Goal: Feedback & Contribution: Submit feedback/report problem

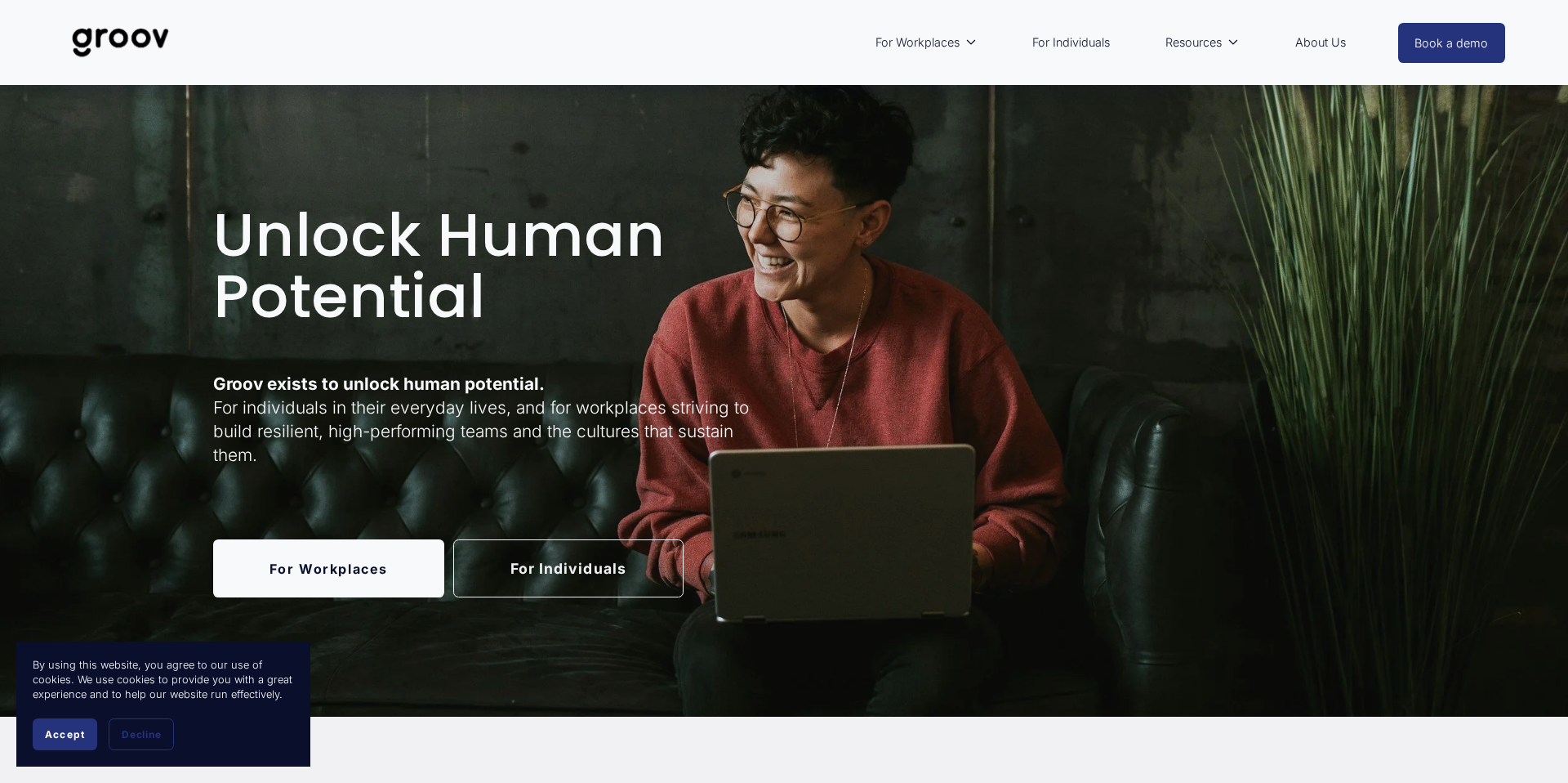
click at [1304, 50] on link "About Us" at bounding box center [1320, 42] width 67 height 37
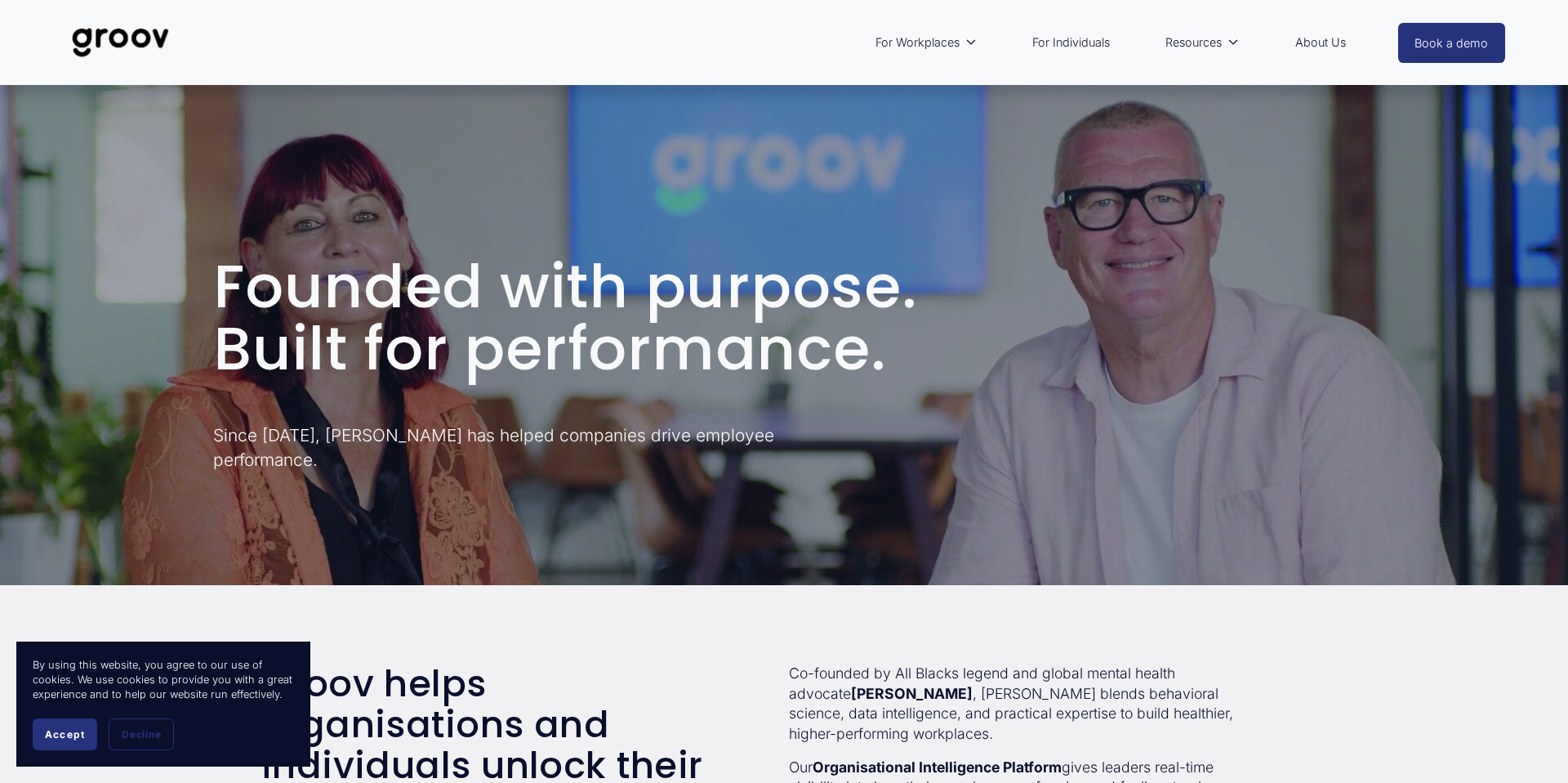
click at [1314, 40] on link "About Us" at bounding box center [1320, 42] width 67 height 37
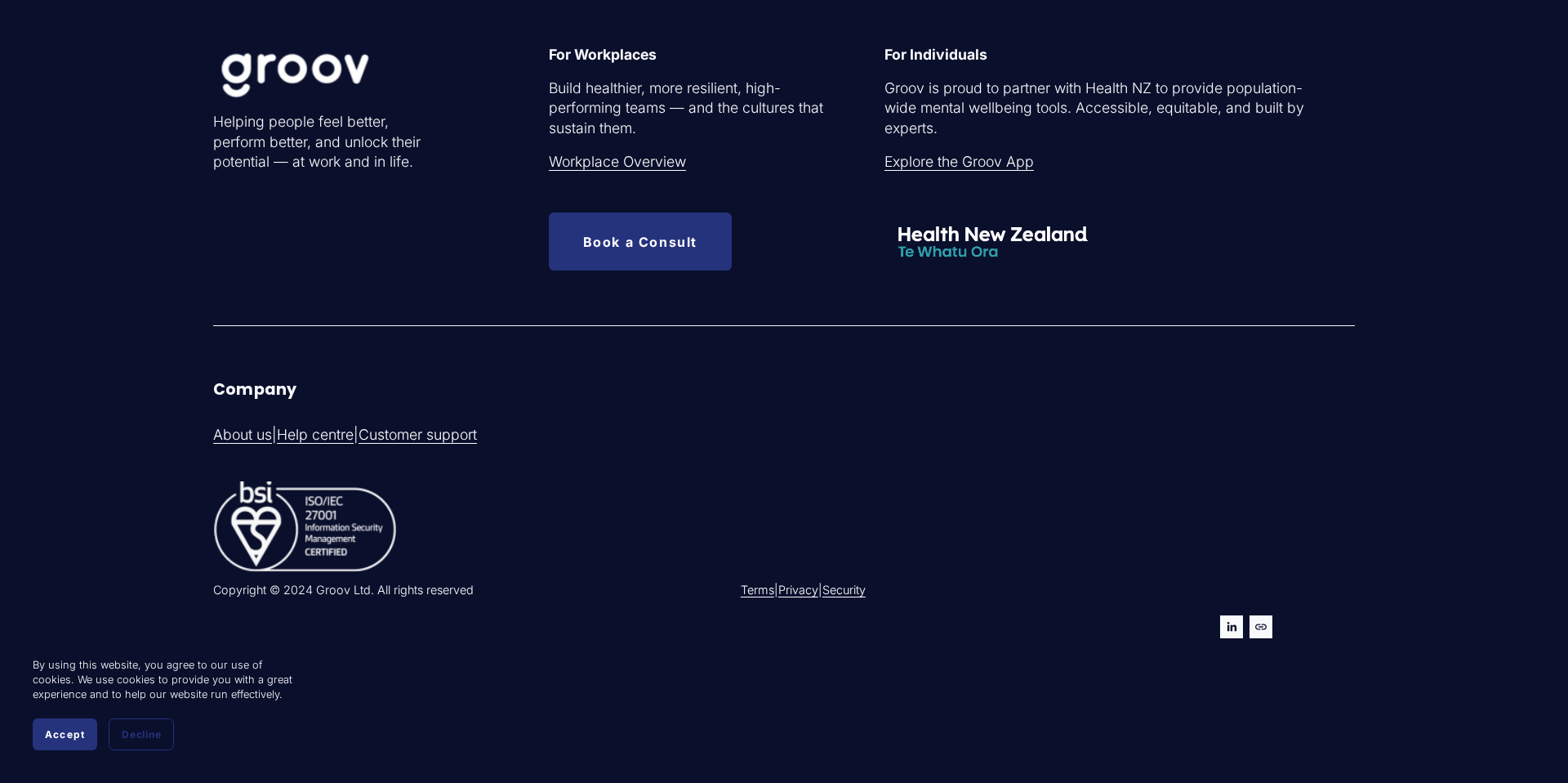
scroll to position [5241, 0]
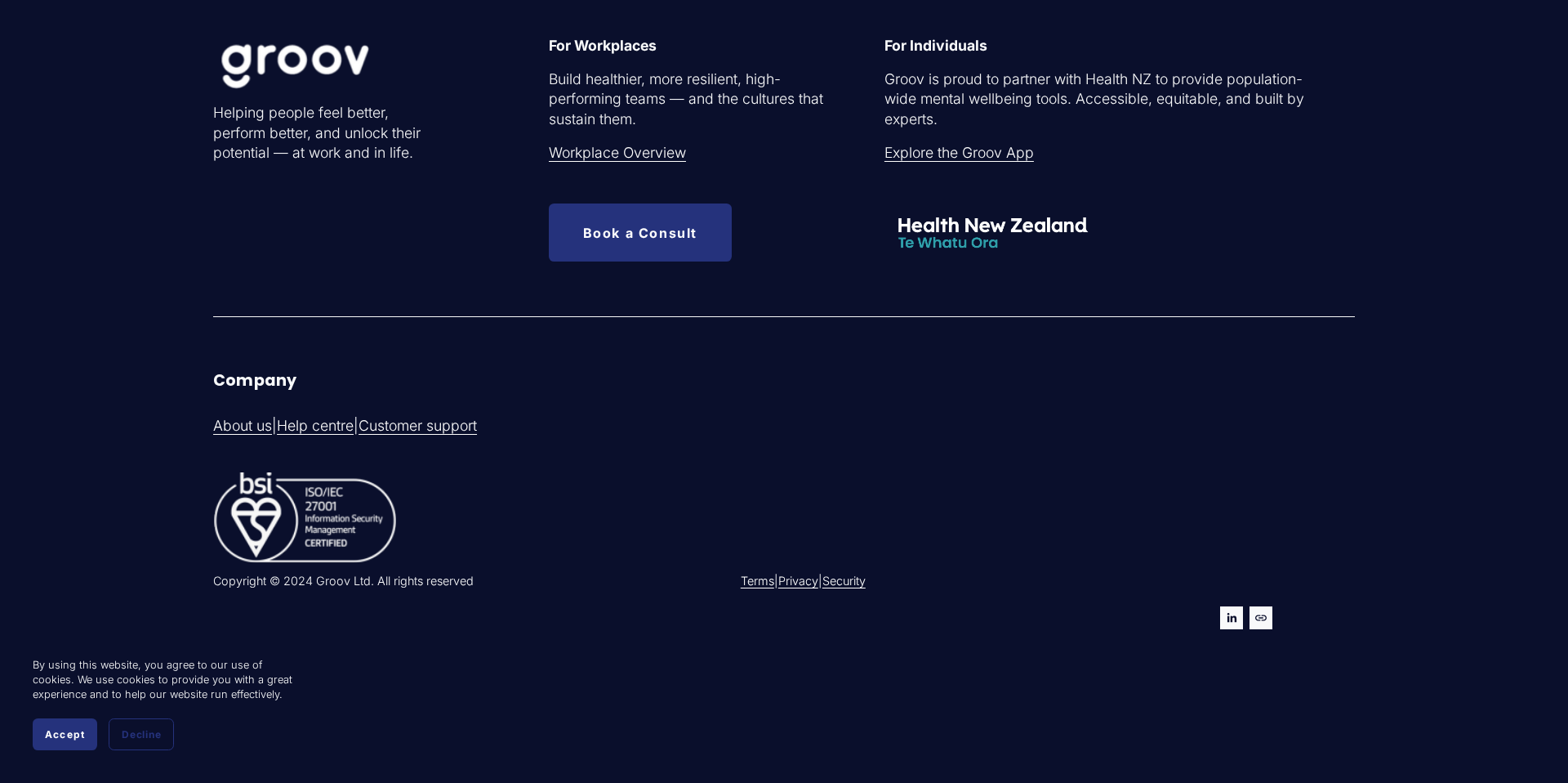
click at [337, 431] on link "Help centre" at bounding box center [315, 426] width 76 height 21
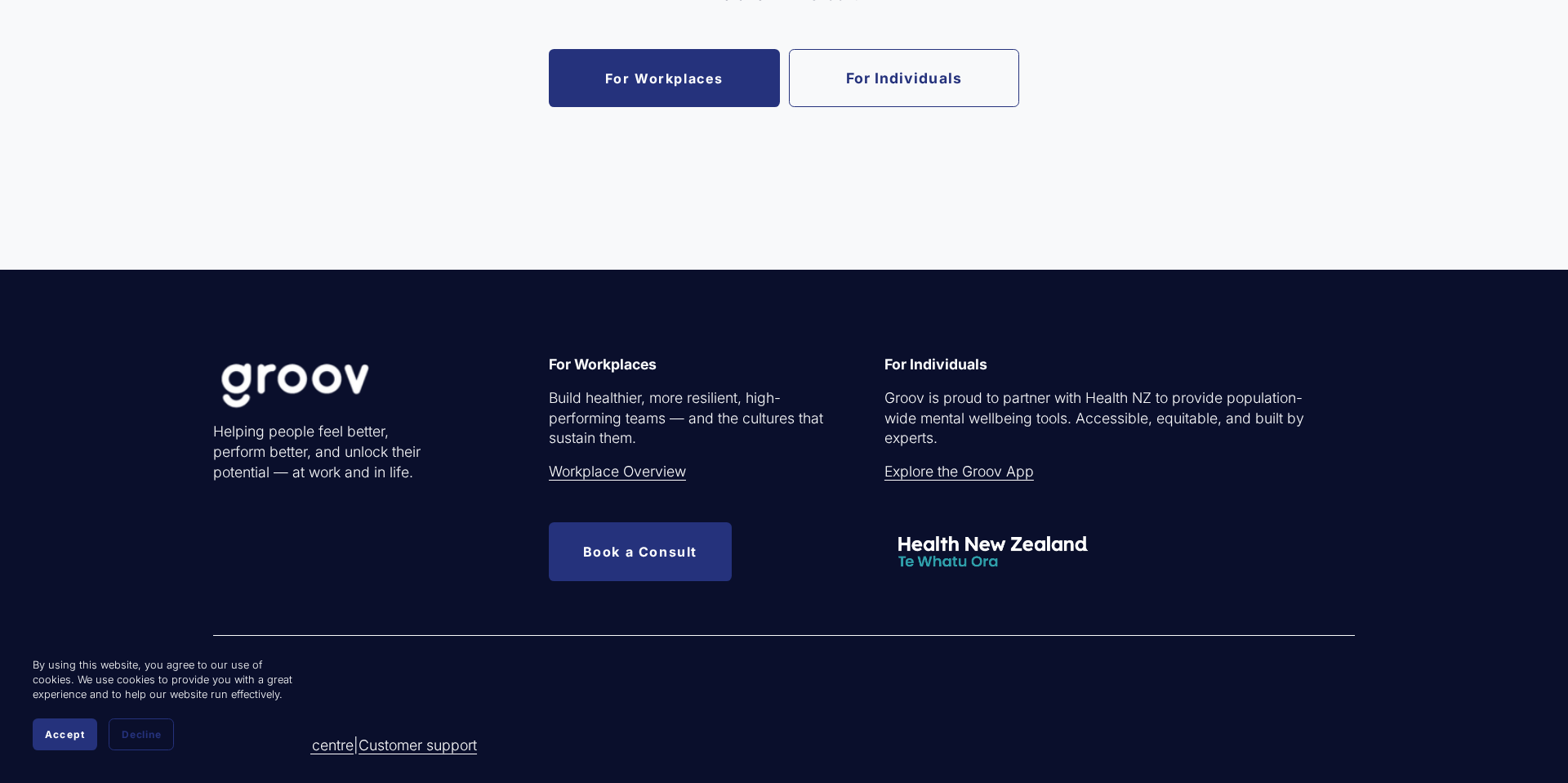
scroll to position [3779, 0]
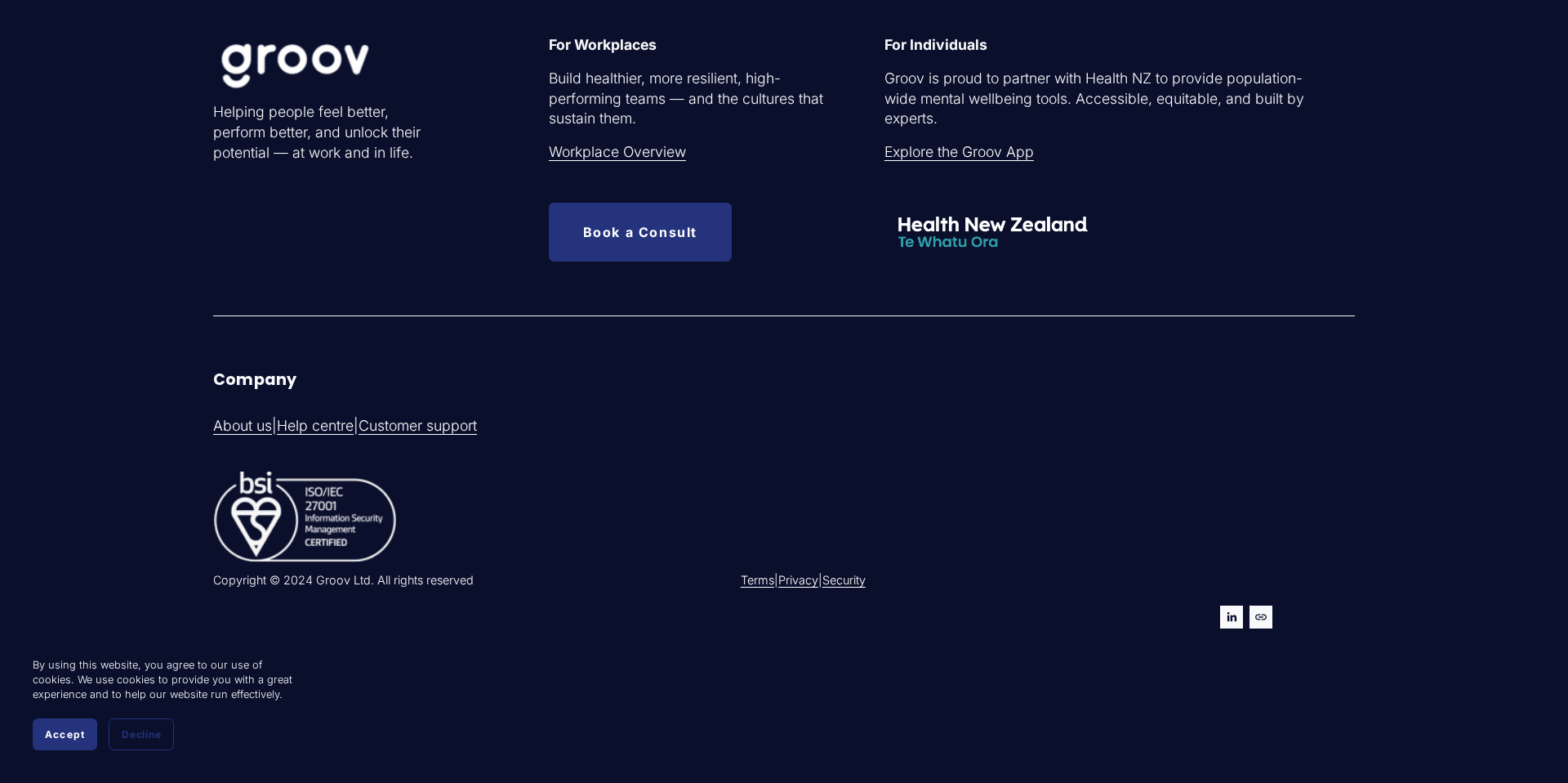
click at [477, 427] on link "Customer support" at bounding box center [417, 426] width 118 height 21
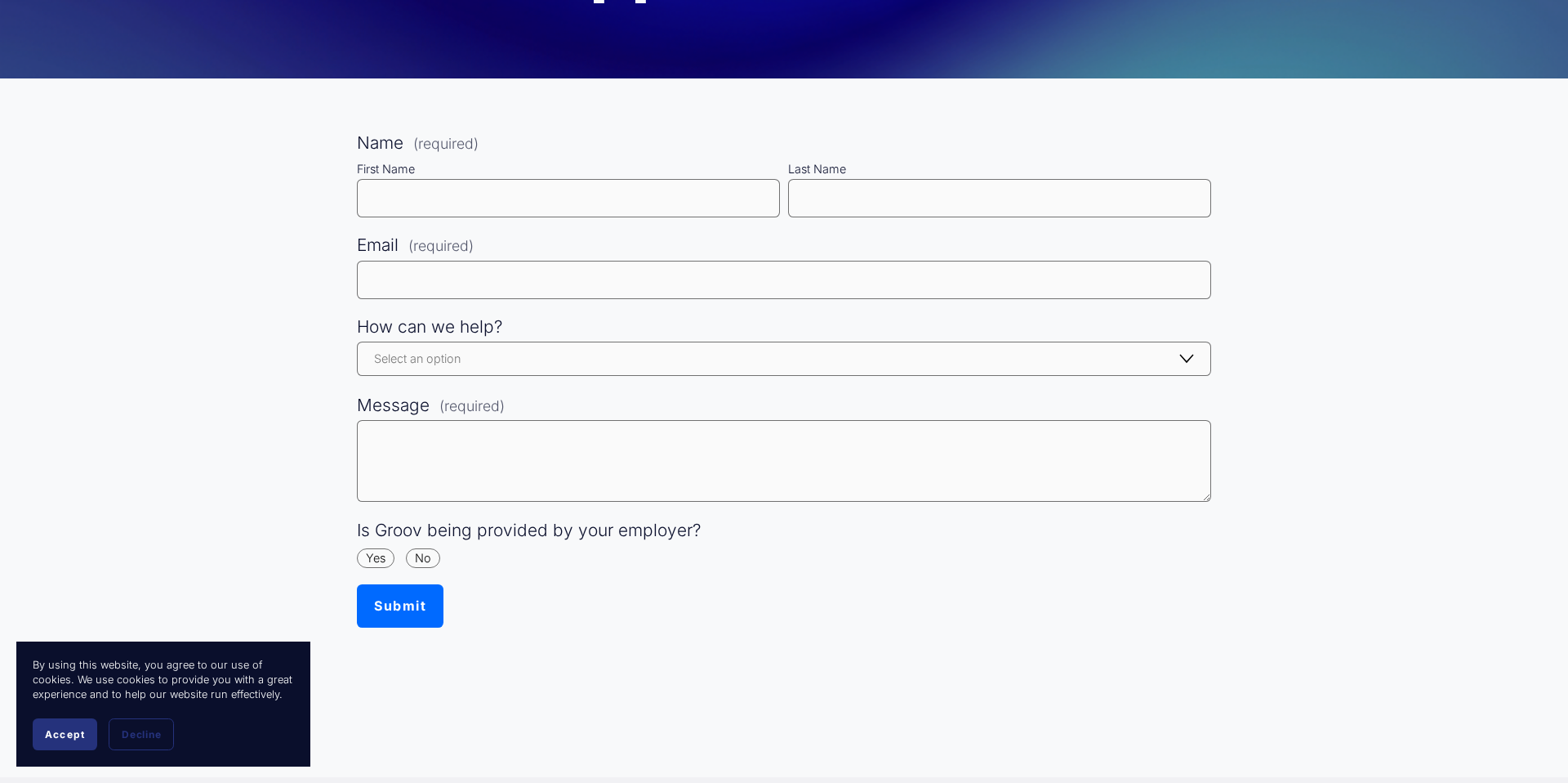
scroll to position [213, 0]
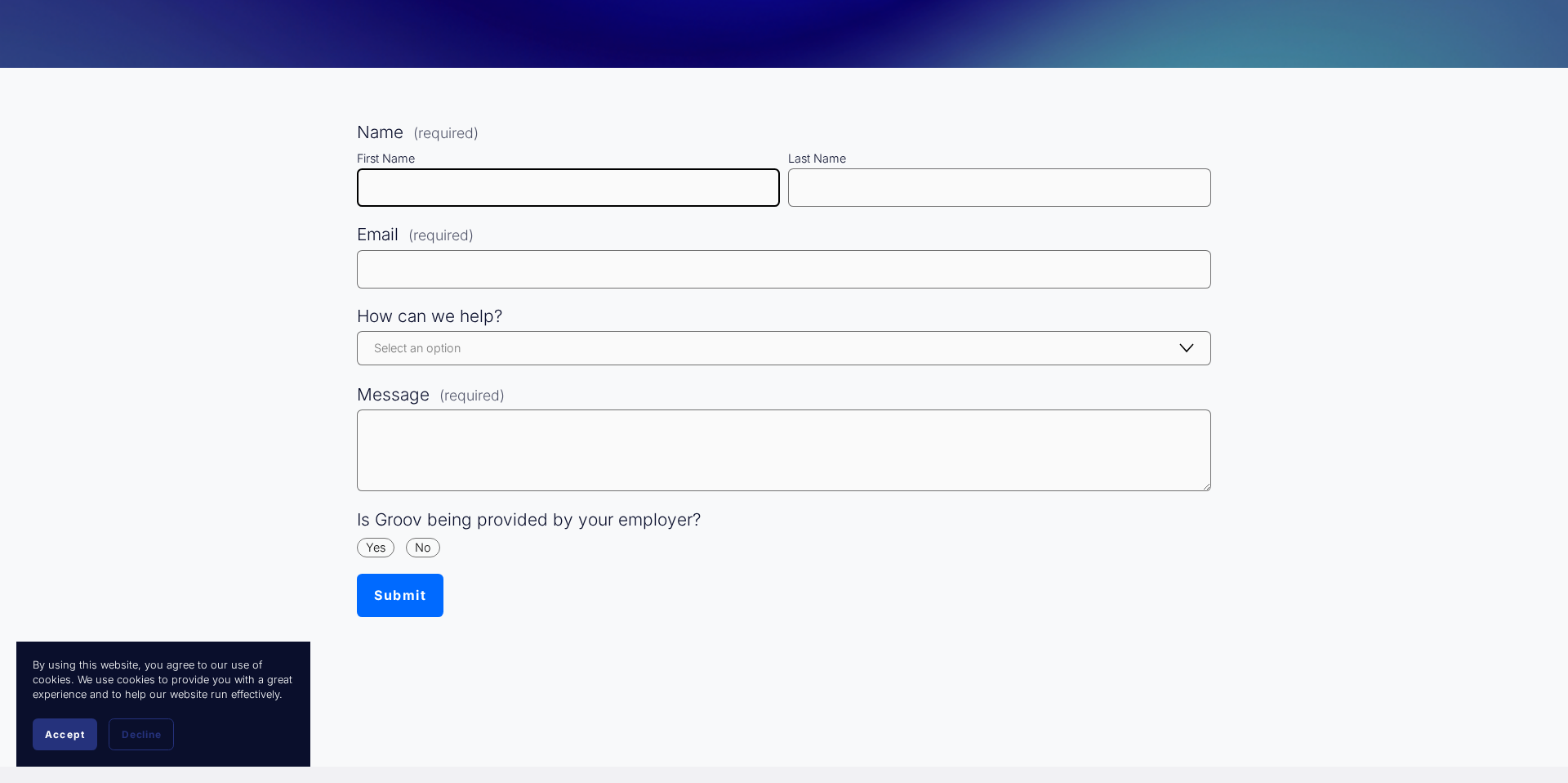
click at [665, 186] on input "First Name" at bounding box center [568, 187] width 423 height 38
type input "[PERSON_NAME]"
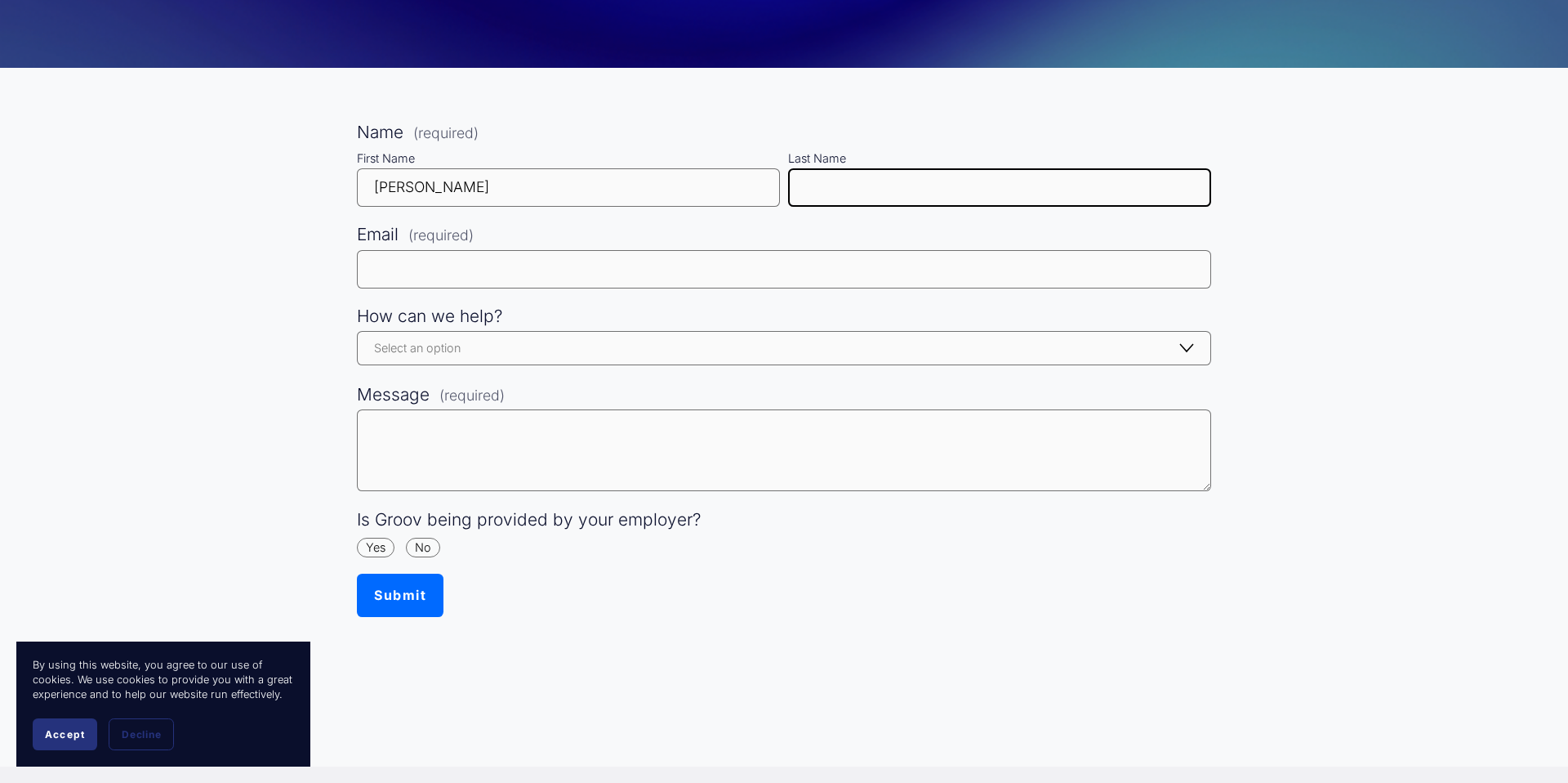
type input "[PERSON_NAME]"
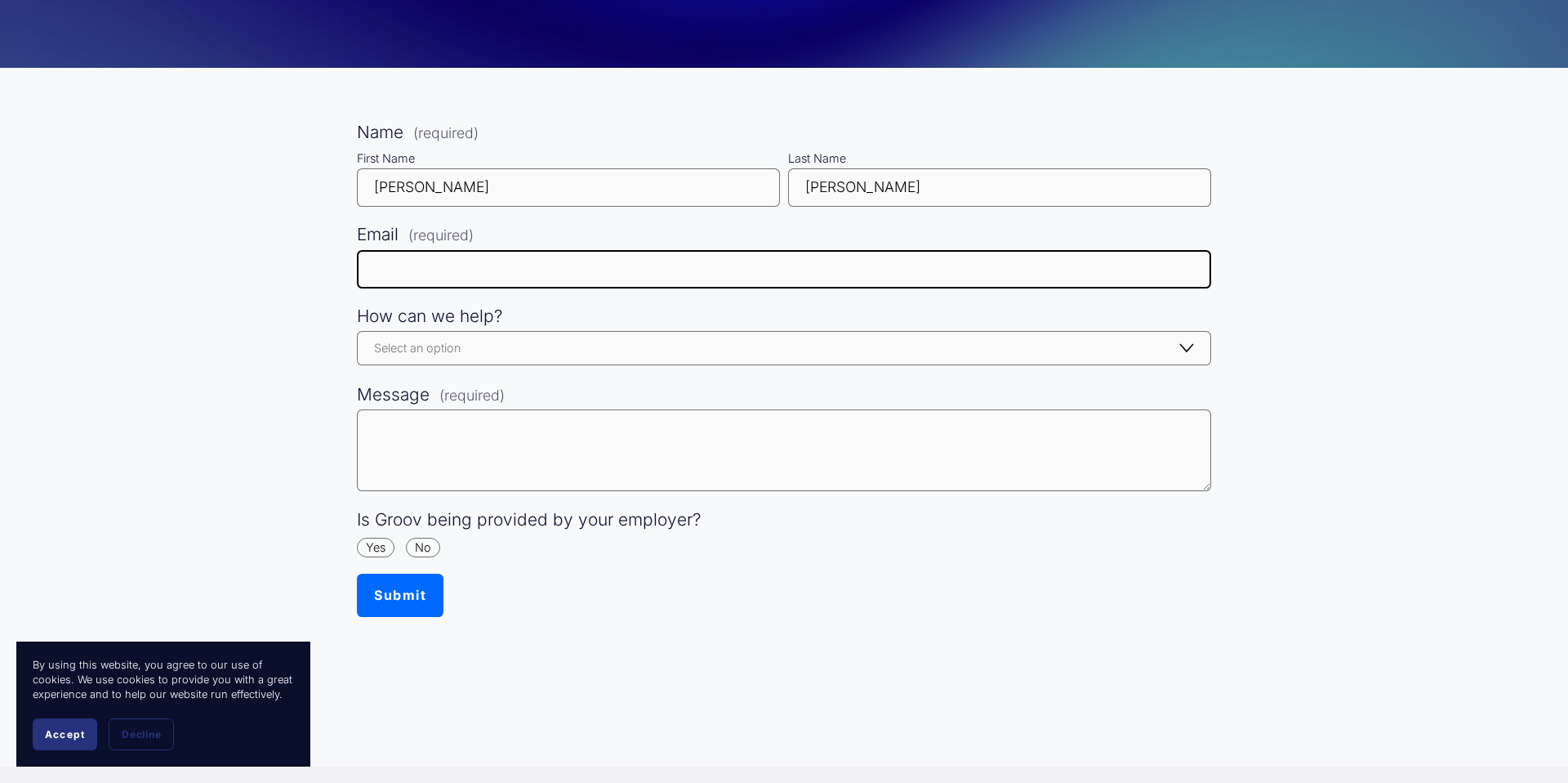
click at [552, 272] on input "Email (required)" at bounding box center [784, 268] width 854 height 38
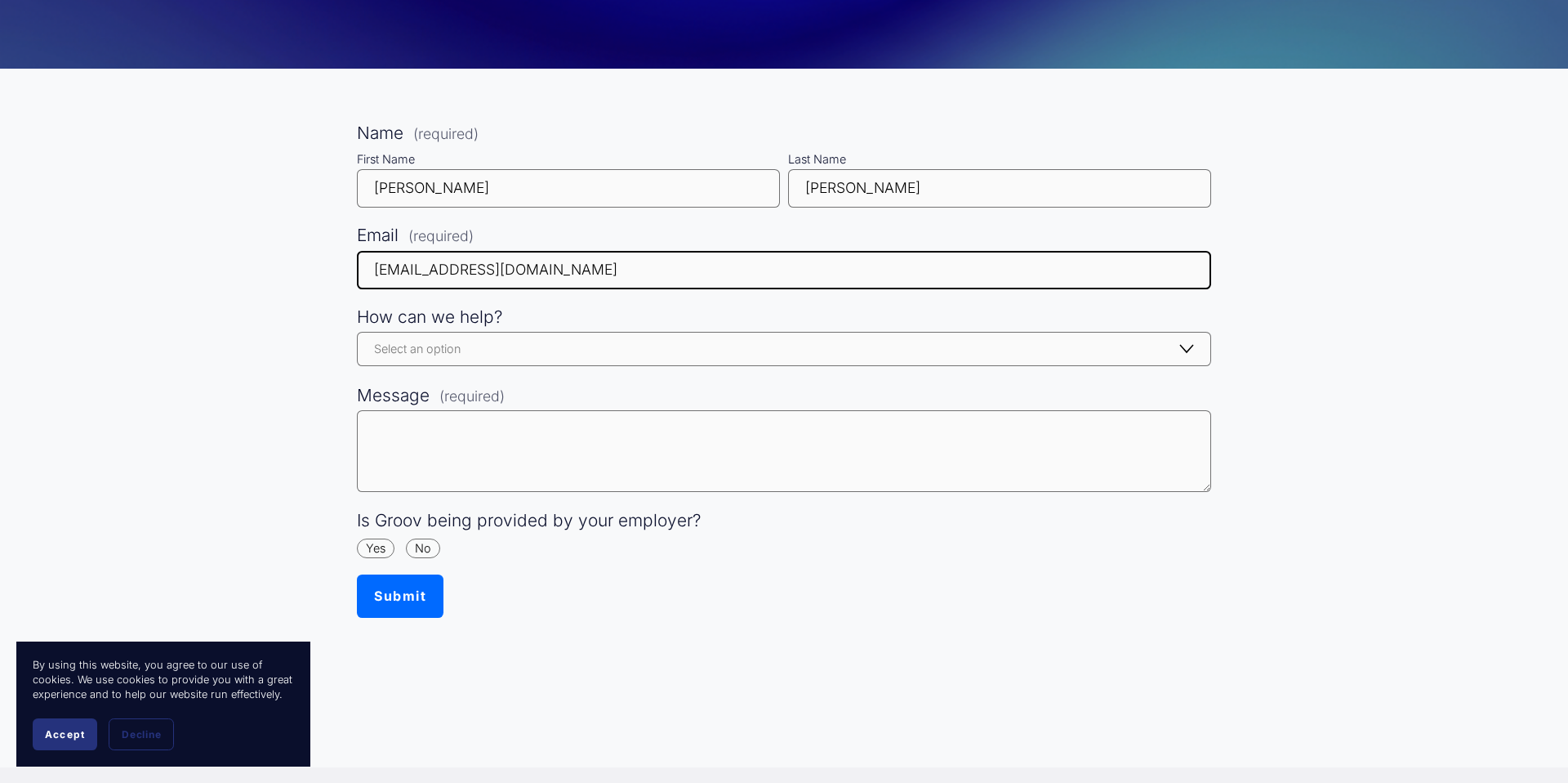
type input "[EMAIL_ADDRESS][DOMAIN_NAME]"
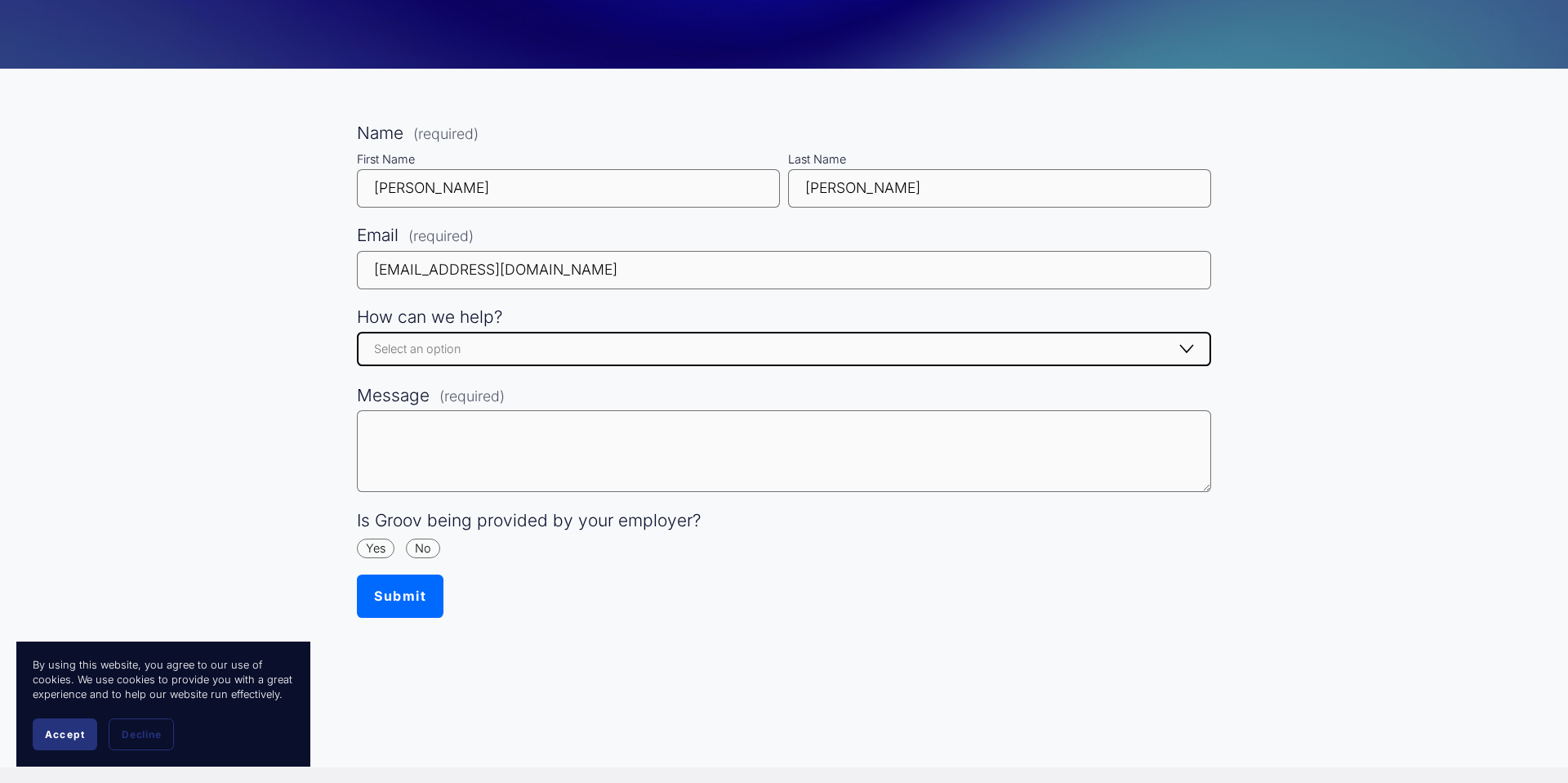
click at [624, 345] on select "Select an option Select an option Getting started - I can't register / create a…" at bounding box center [784, 349] width 854 height 34
select select "General enquiry"
click at [357, 332] on select "Select an option Select an option Getting started - I can't register / create a…" at bounding box center [784, 349] width 854 height 34
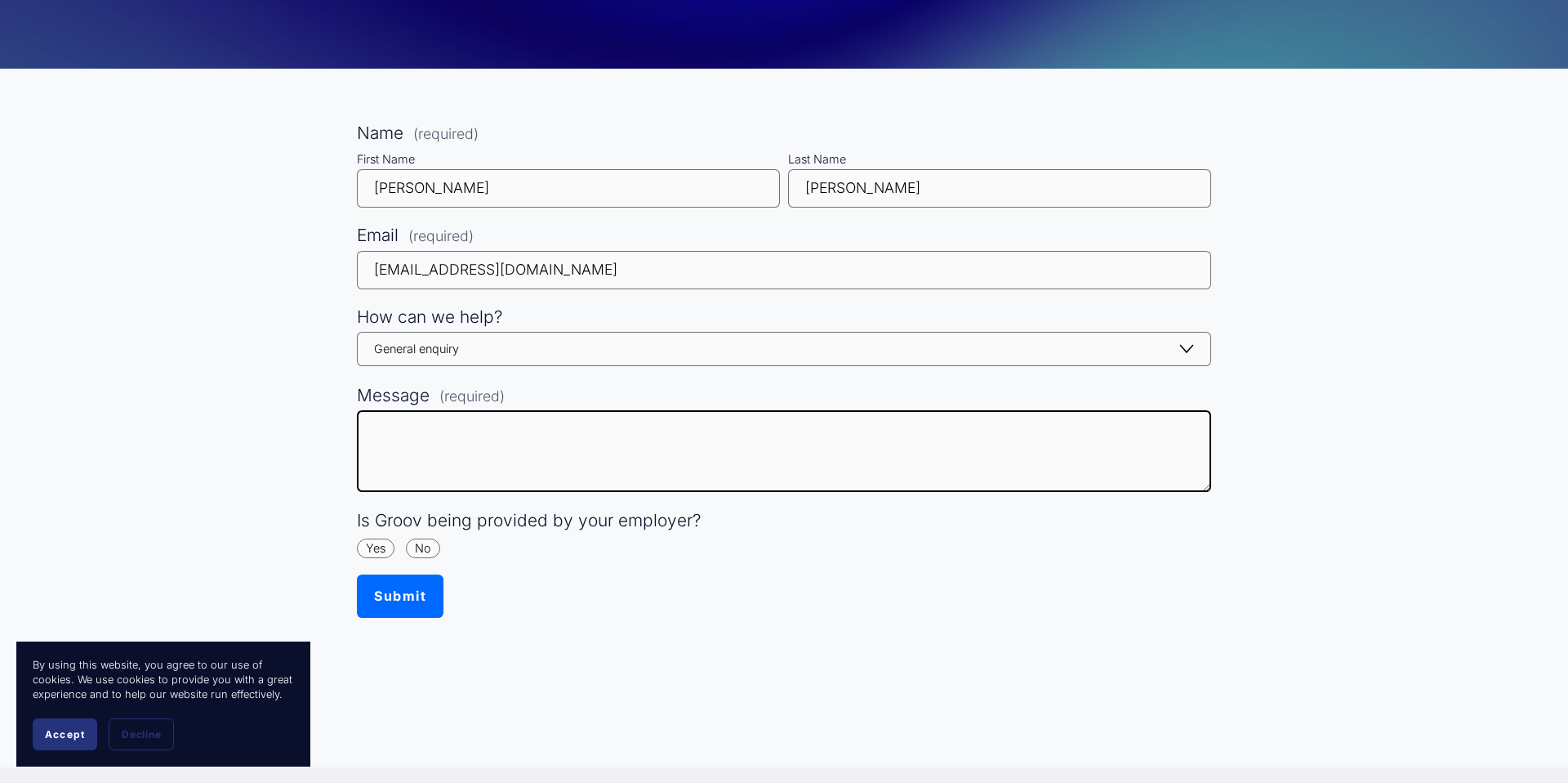
click at [601, 442] on textarea "Message (required)" at bounding box center [784, 451] width 854 height 82
paste textarea "Hi [PERSON_NAME] and Groov Team, I’m [PERSON_NAME], host of Spartan Rising — a …"
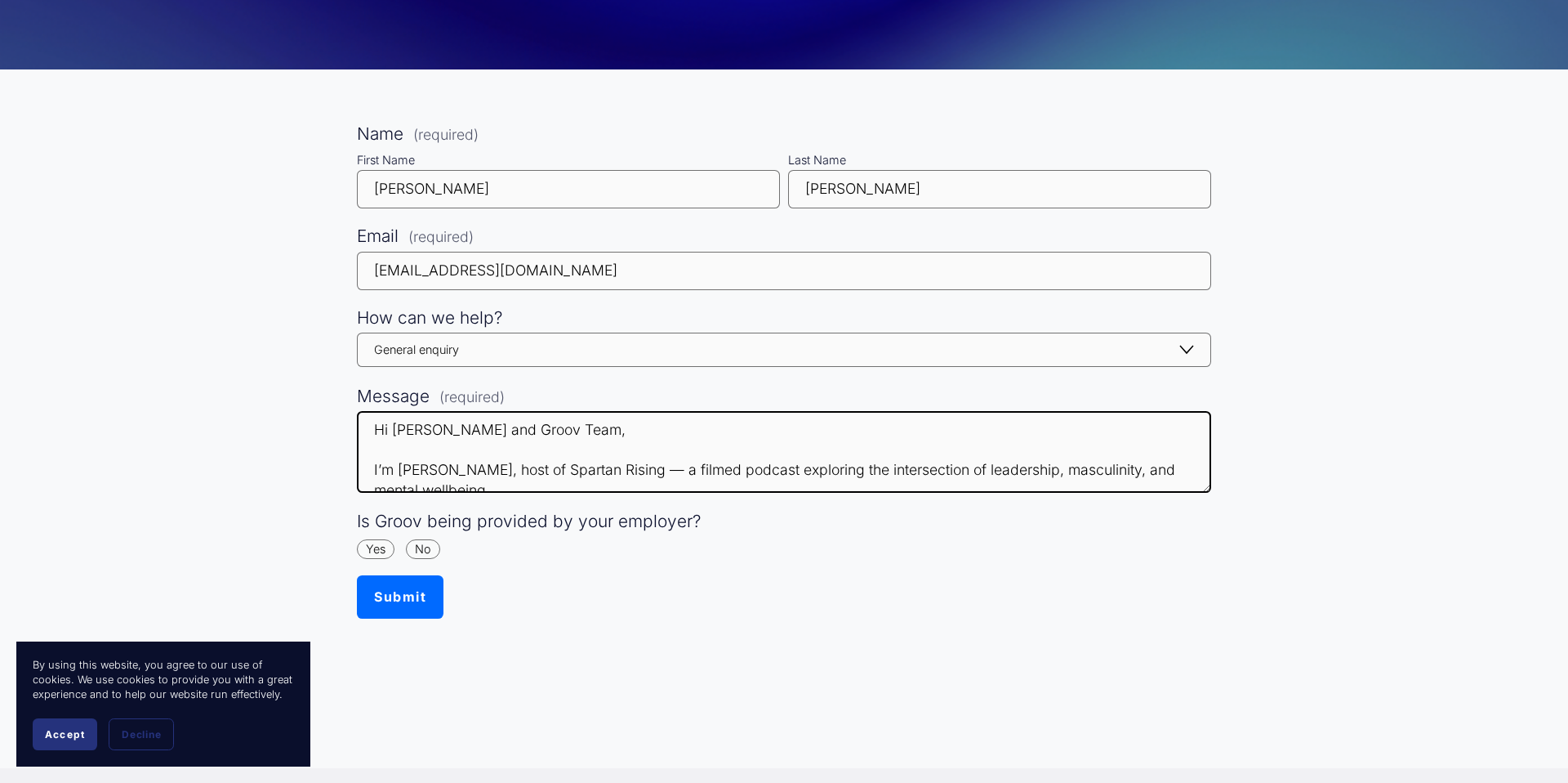
scroll to position [239, 0]
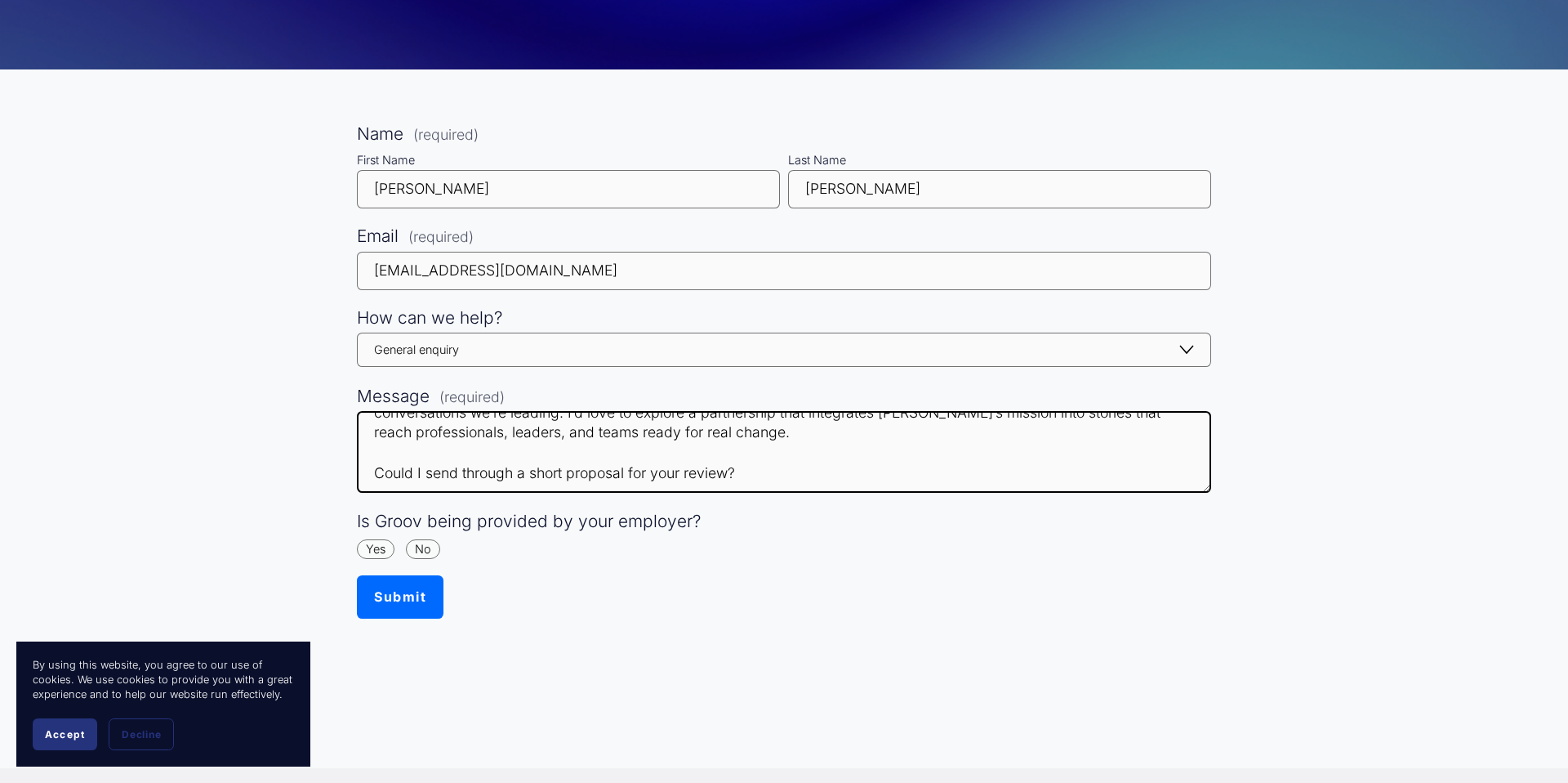
drag, startPoint x: 393, startPoint y: 433, endPoint x: 1232, endPoint y: 642, distance: 864.6
click at [1231, 644] on div "Name (required) First Name [PERSON_NAME] Last Name [PERSON_NAME] Email (require…" at bounding box center [784, 419] width 1568 height 595
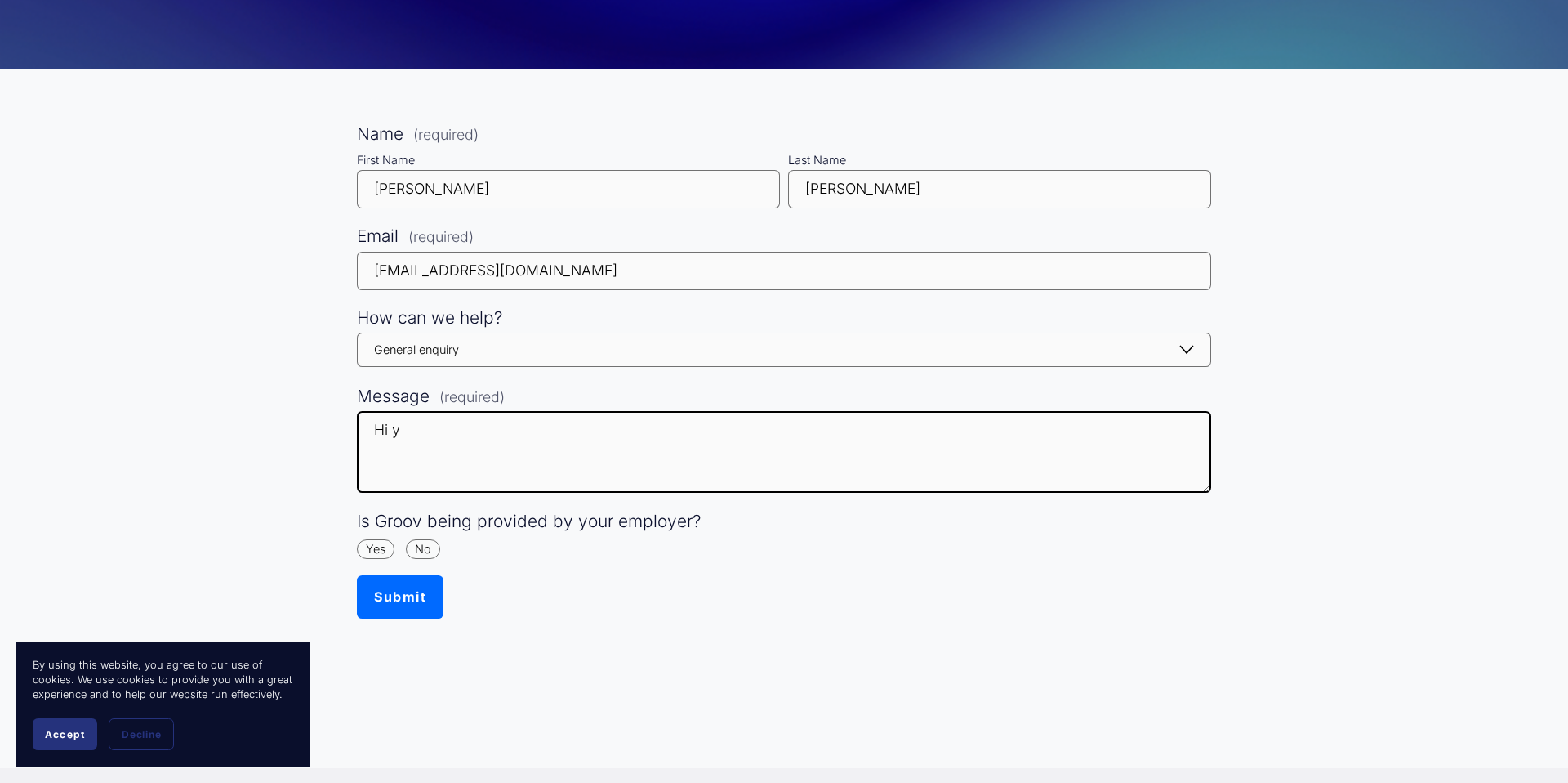
scroll to position [0, 0]
type textarea "Hi there, may you please provide the best email for marketing and partnerships …"
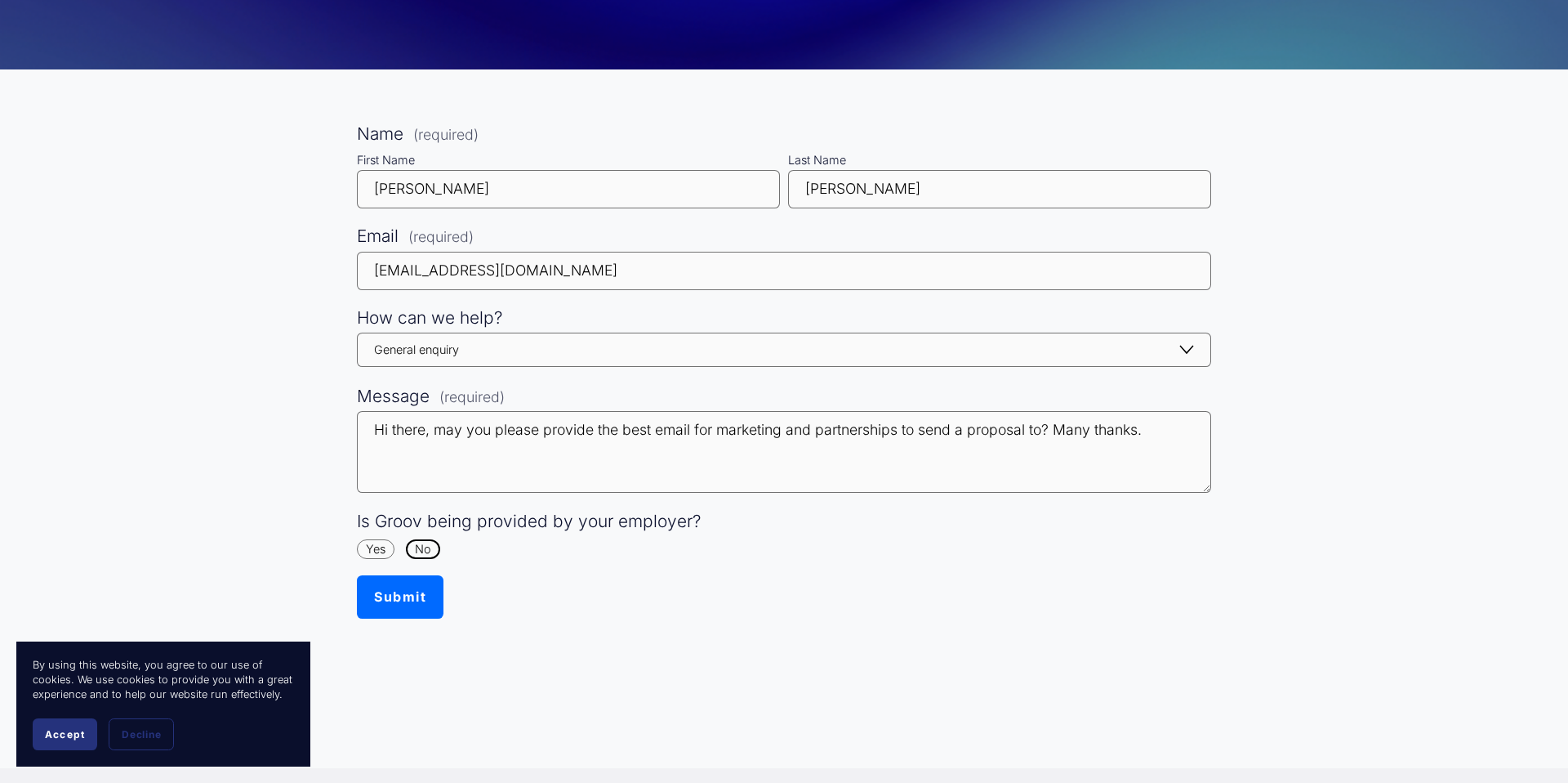
click at [417, 546] on input "No" at bounding box center [420, 548] width 10 height 10
radio input "true"
click at [414, 600] on button "Submit Submit" at bounding box center [400, 597] width 87 height 43
